Goal: Communication & Community: Answer question/provide support

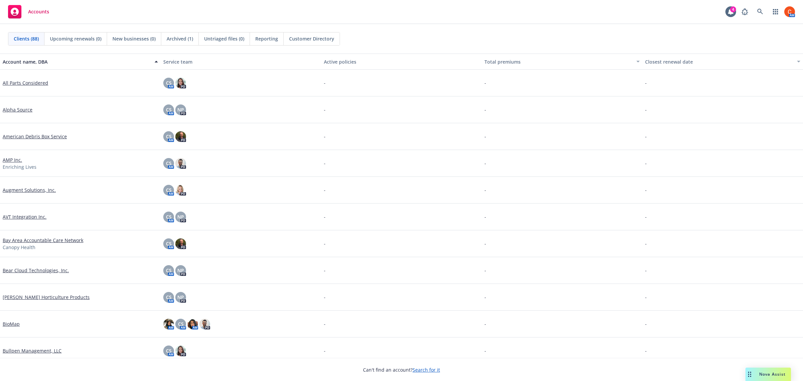
click at [776, 376] on span "Nova Assist" at bounding box center [772, 374] width 26 height 6
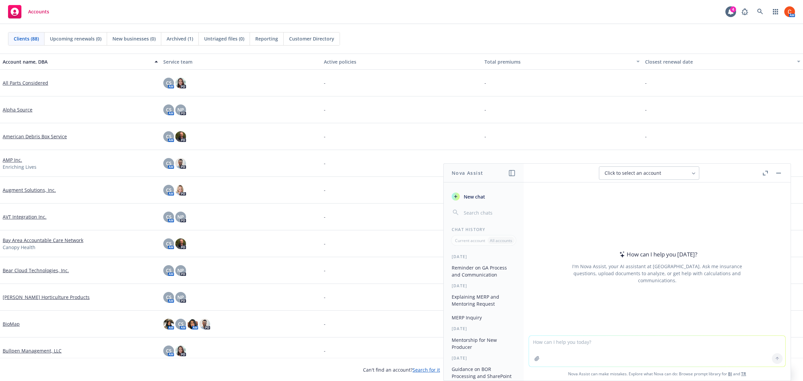
click at [611, 333] on div at bounding box center [657, 331] width 256 height 8
click at [592, 346] on textarea at bounding box center [657, 351] width 256 height 31
type textarea "S"
type textarea "Write a nice slack message to a producer telling her that in-person open enroll…"
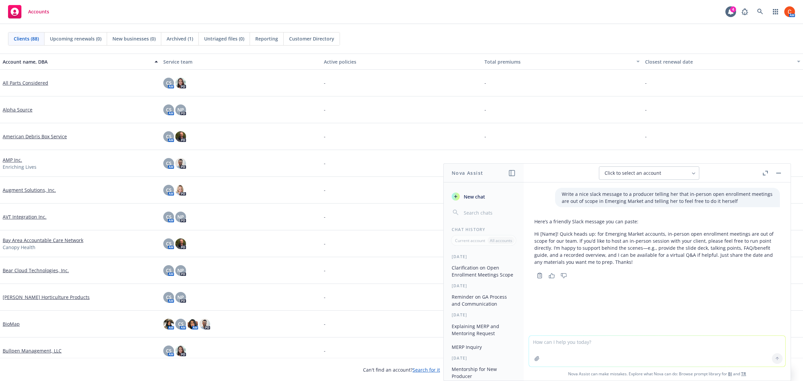
click at [583, 355] on textarea at bounding box center [657, 351] width 256 height 31
paste textarea "in-person OE meetings are out of scope for all of Emerging Market. If the reven…"
type textarea "in-person OE meetings are out of scope for all of Emerging Market. If the reven…"
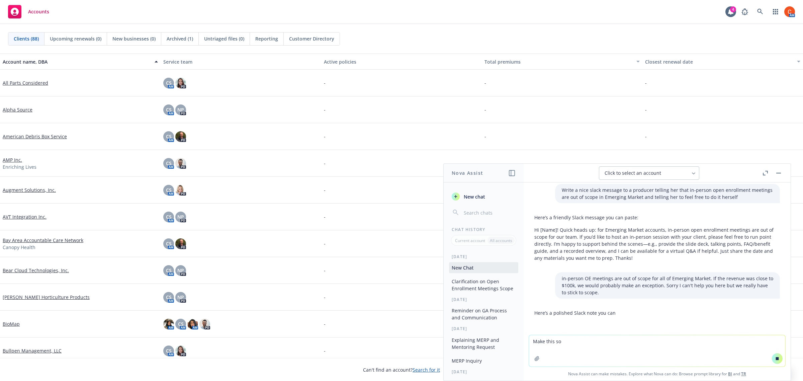
scroll to position [6, 0]
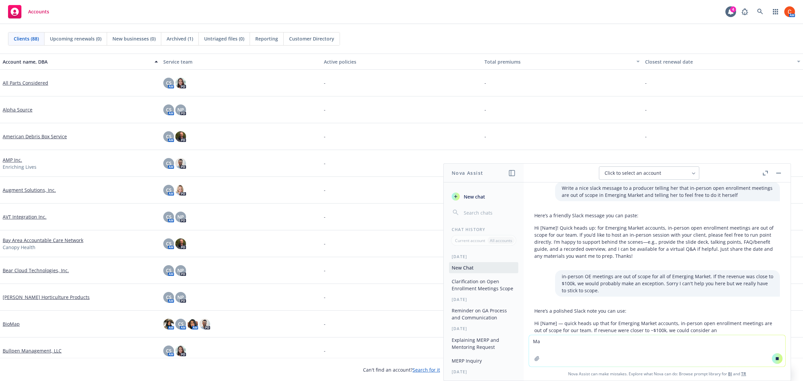
type textarea "M"
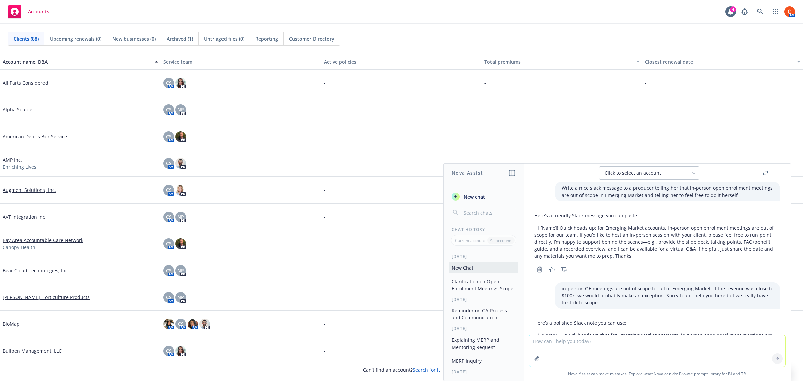
scroll to position [69, 0]
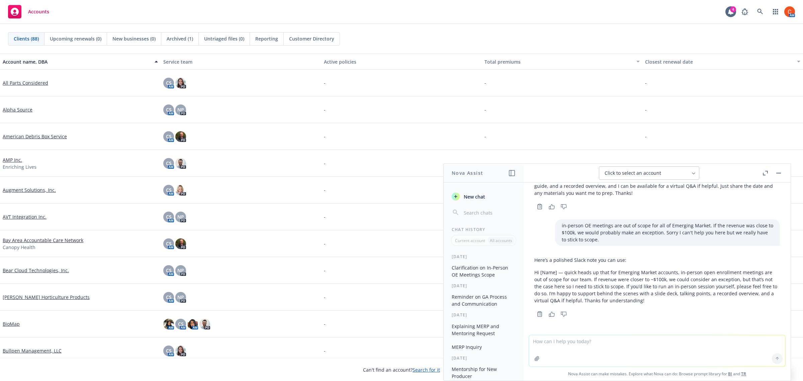
click at [553, 340] on textarea at bounding box center [657, 350] width 256 height 31
